Goal: Task Accomplishment & Management: Manage account settings

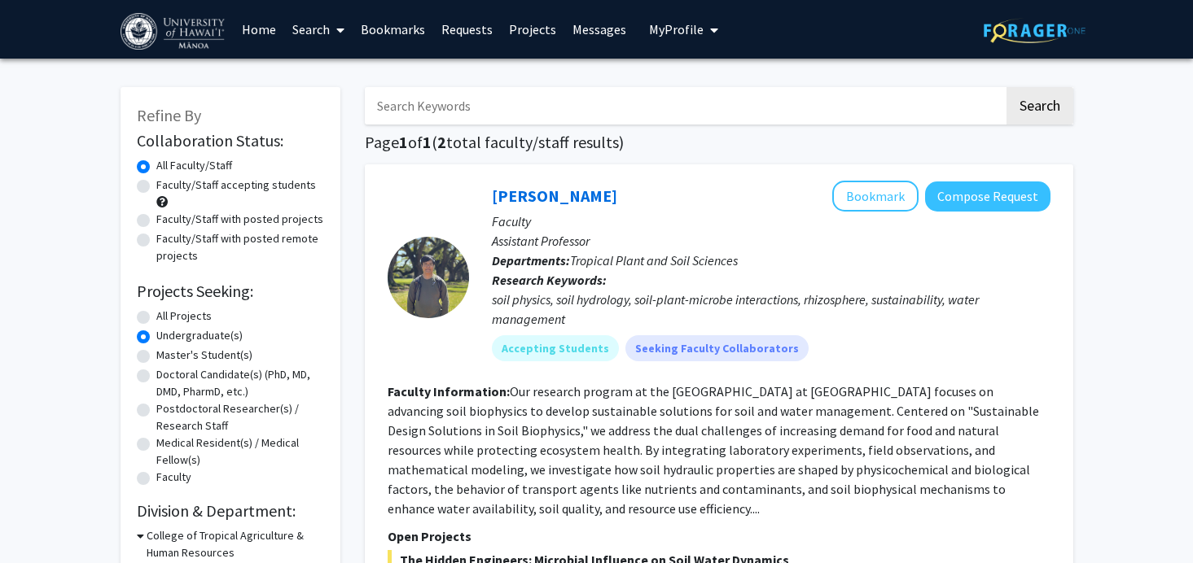
click at [667, 41] on button "My Profile" at bounding box center [683, 29] width 79 height 59
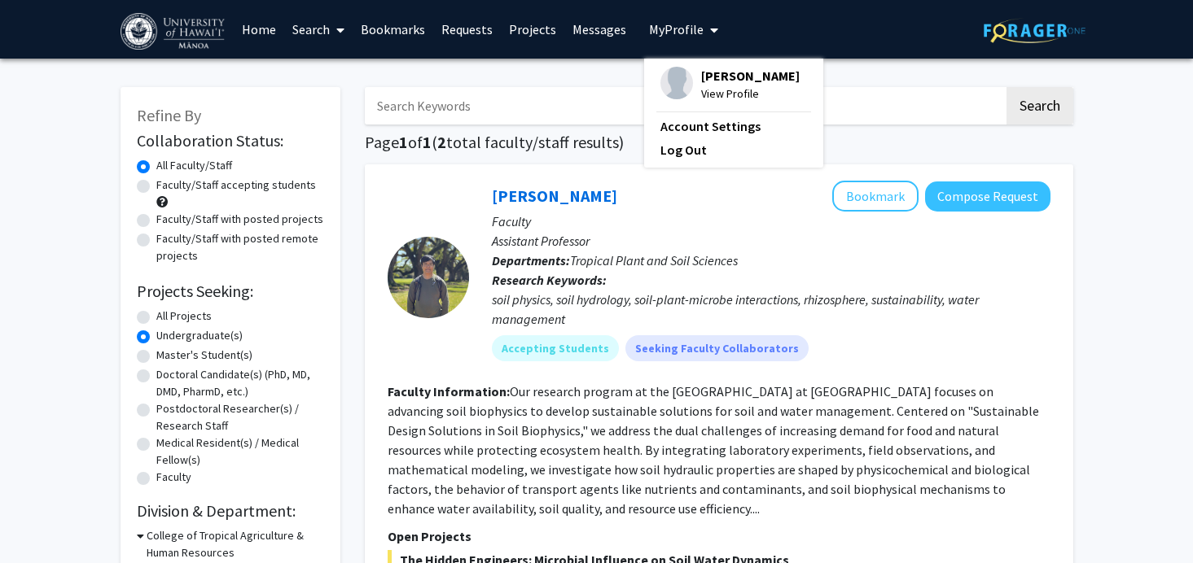
click at [685, 72] on div "[PERSON_NAME] View Profile" at bounding box center [729, 85] width 139 height 36
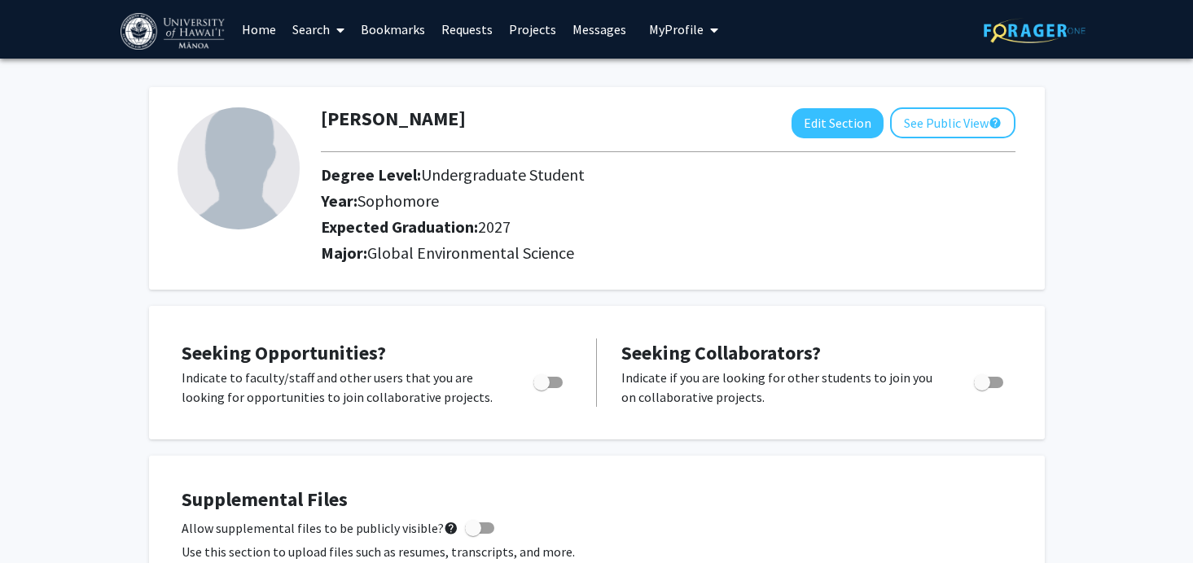
click at [221, 190] on img at bounding box center [238, 168] width 122 height 122
click at [865, 114] on button "Edit Section" at bounding box center [837, 123] width 92 height 30
select select "sophomore"
select select "2027"
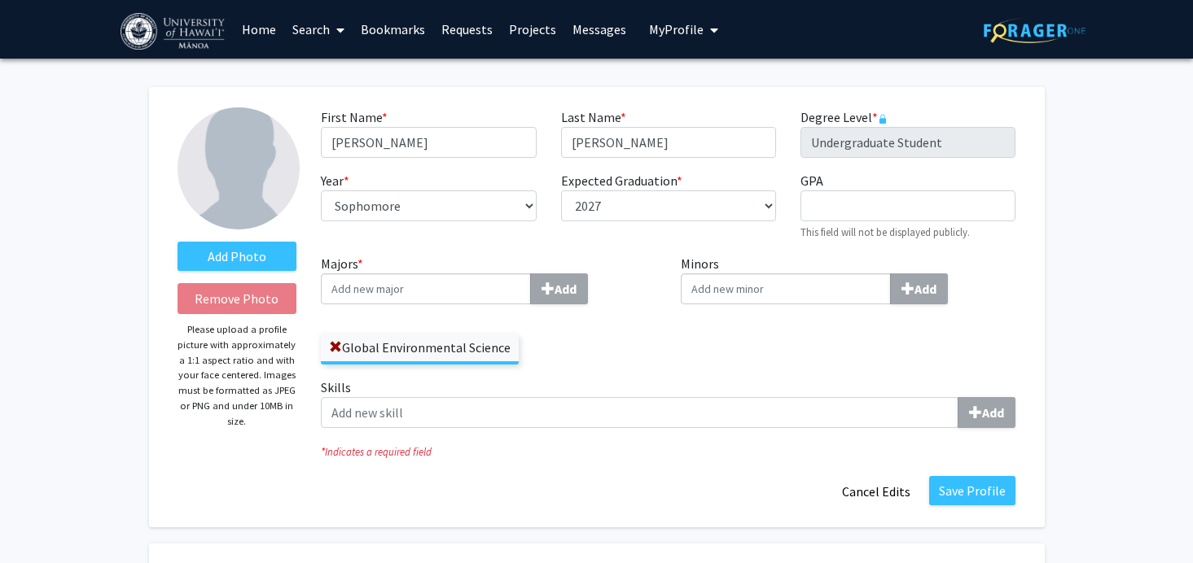
click at [288, 141] on img at bounding box center [238, 168] width 122 height 122
click at [258, 265] on label "Add Photo" at bounding box center [237, 256] width 120 height 29
click at [0, 0] on input "Add Photo" at bounding box center [0, 0] width 0 height 0
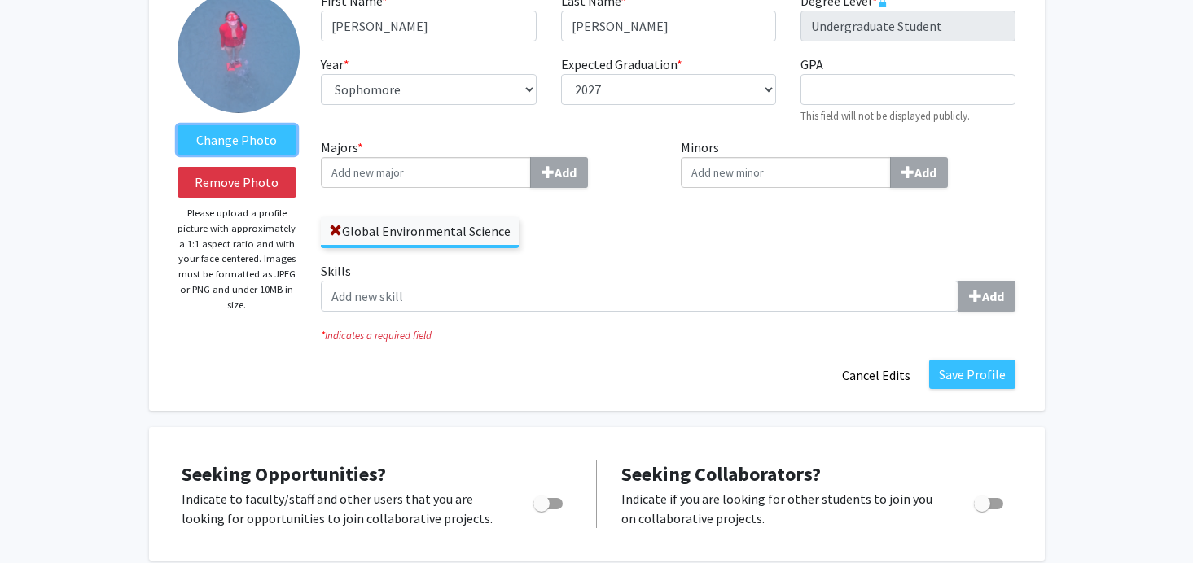
scroll to position [125, 0]
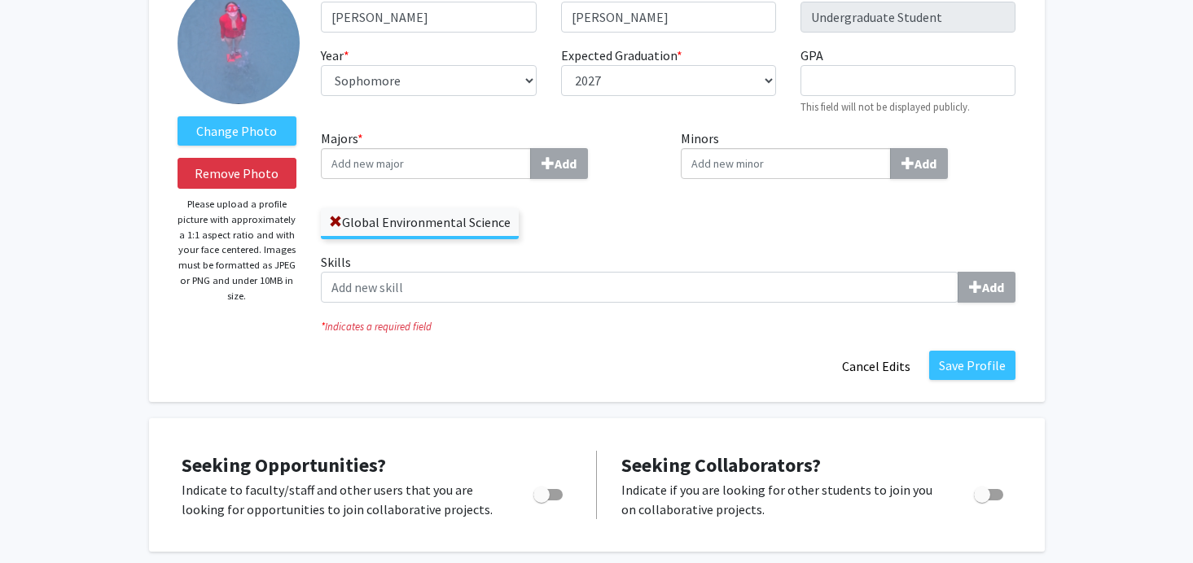
click at [506, 168] on input "Majors * Add" at bounding box center [426, 163] width 210 height 31
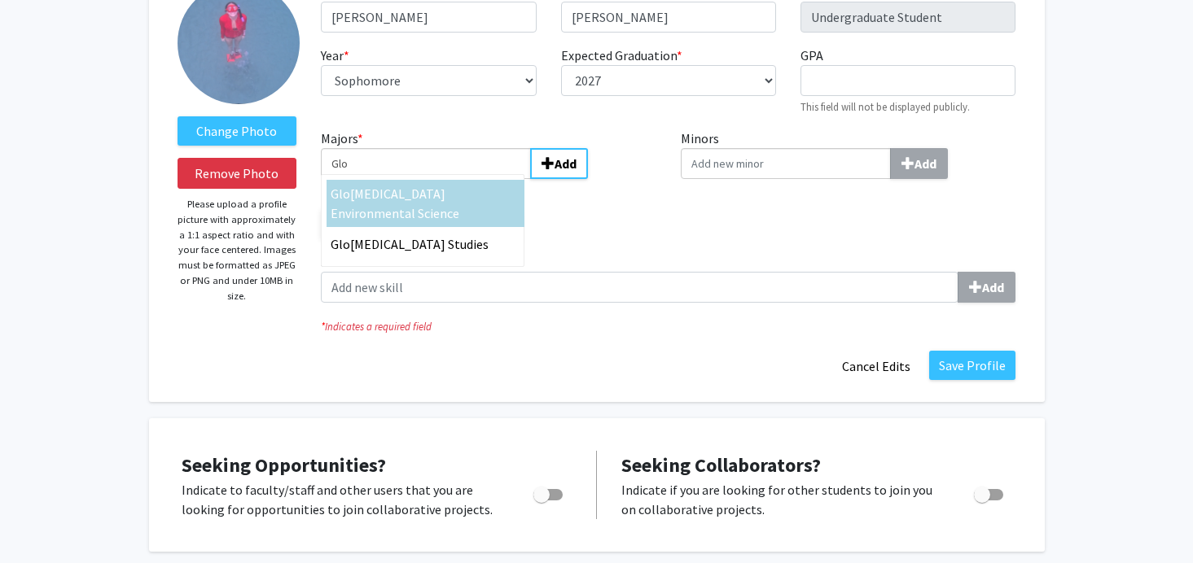
click at [523, 184] on div "Glo [MEDICAL_DATA] Environmental Science" at bounding box center [425, 203] width 198 height 47
click at [523, 179] on input "Glo" at bounding box center [426, 163] width 210 height 31
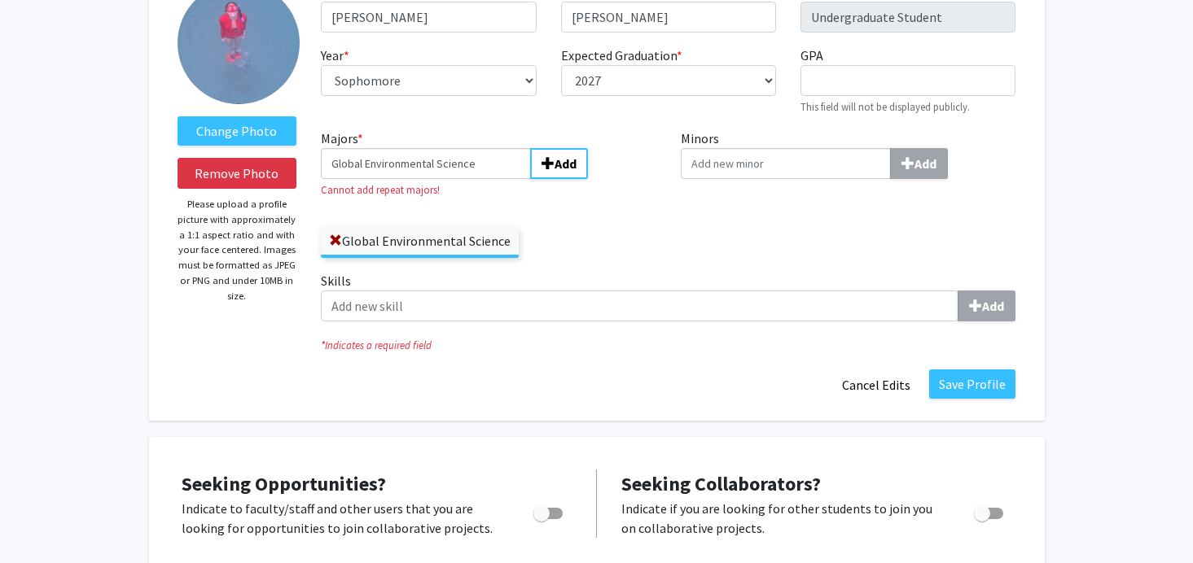
click at [499, 170] on input "Global Environmental Science" at bounding box center [426, 163] width 210 height 31
type input "\"
click at [621, 205] on div "Majors * \ Add Cannot add repeat majors! Global Environmental Science" at bounding box center [488, 193] width 335 height 129
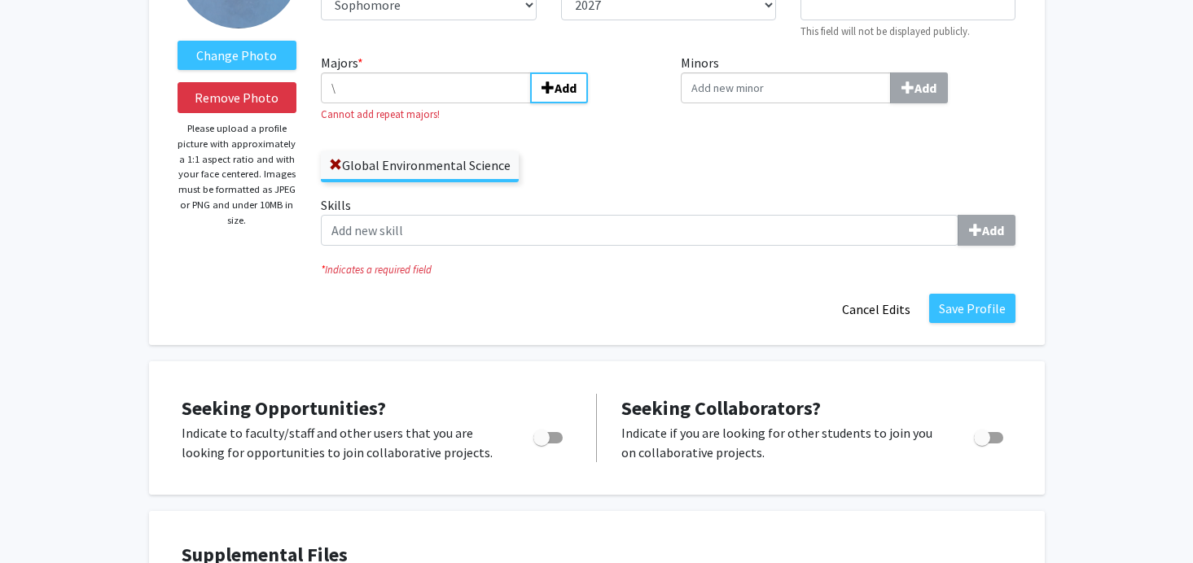
scroll to position [204, 0]
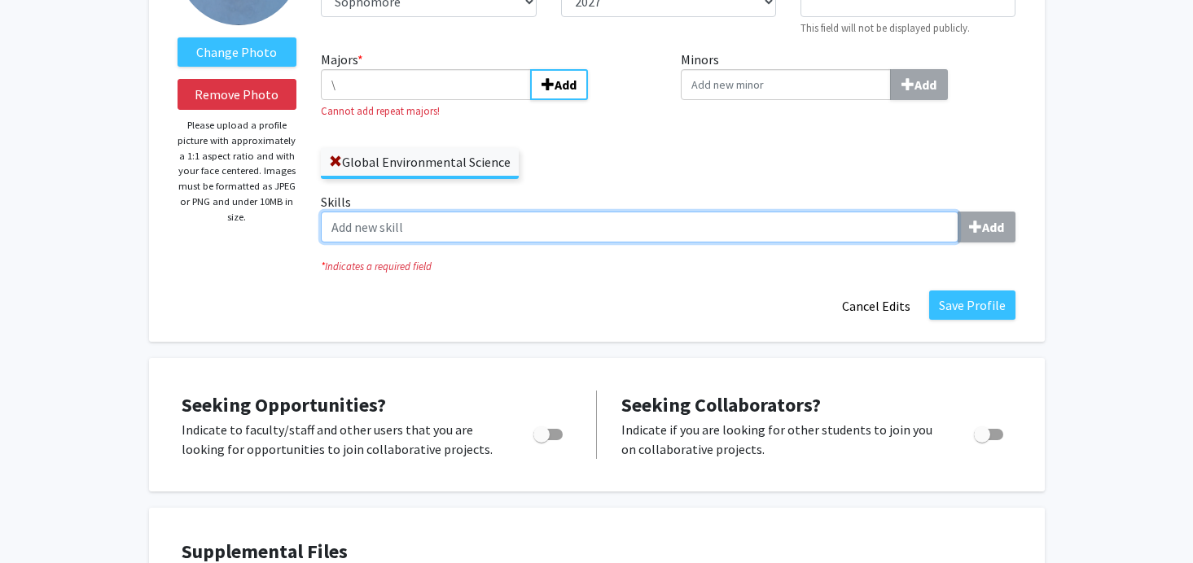
click at [623, 223] on input "Skills Add" at bounding box center [639, 227] width 637 height 31
type input "a"
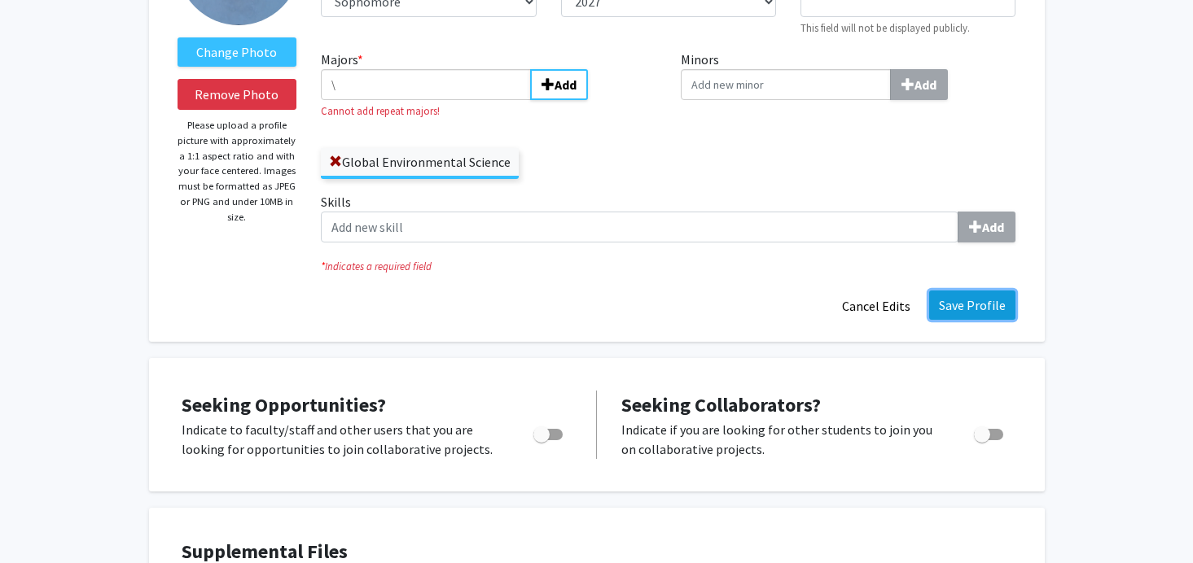
click at [976, 309] on button "Save Profile" at bounding box center [972, 305] width 86 height 29
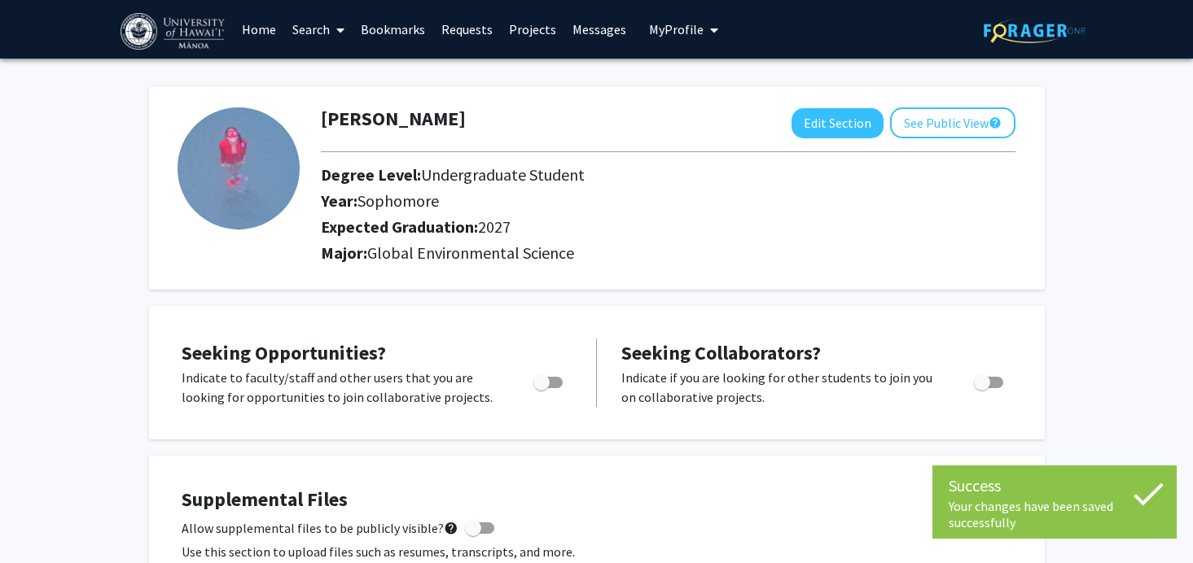
scroll to position [2, 0]
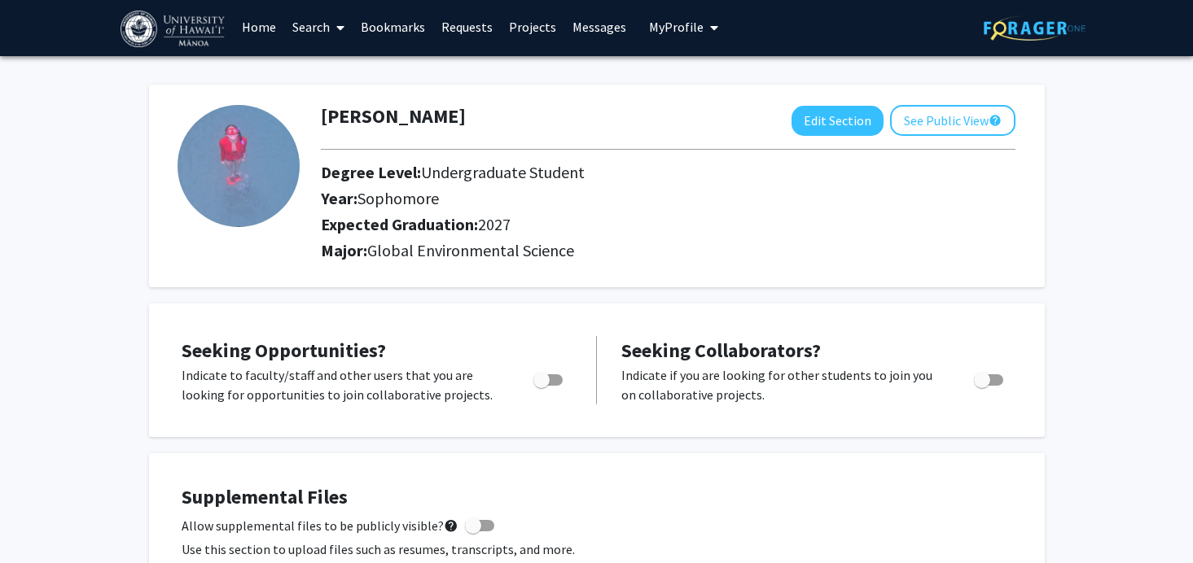
click at [601, 17] on link "Messages" at bounding box center [599, 26] width 70 height 57
